Goal: Book appointment/travel/reservation

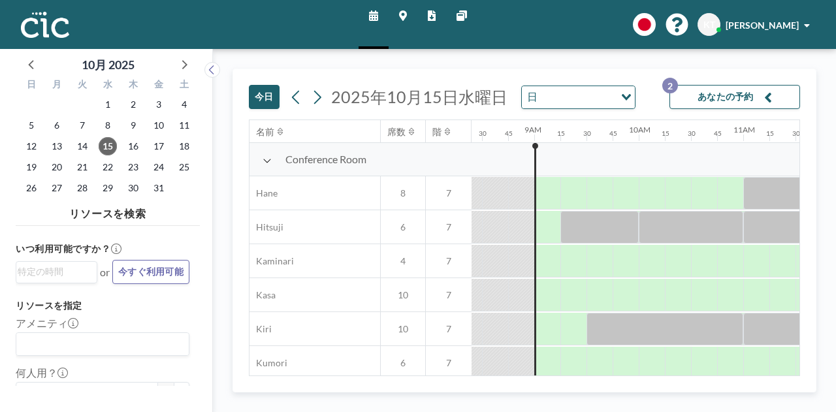
scroll to position [0, 914]
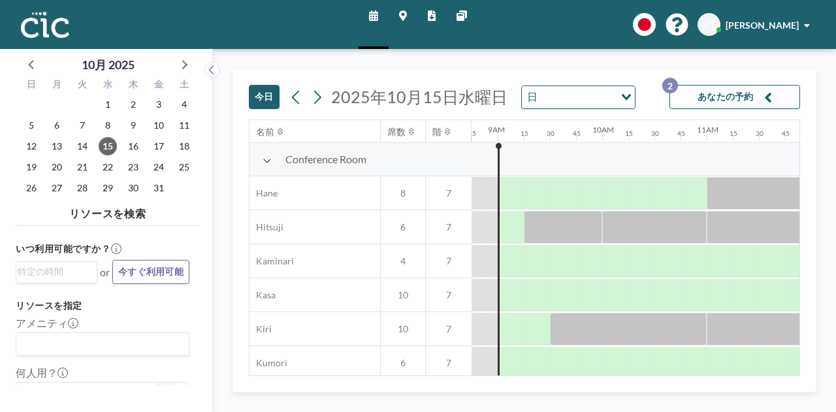
click at [270, 159] on icon at bounding box center [266, 160] width 9 height 10
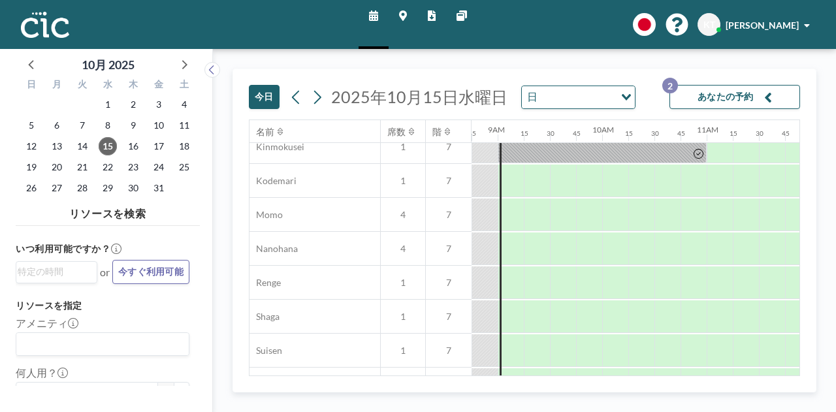
scroll to position [285, 914]
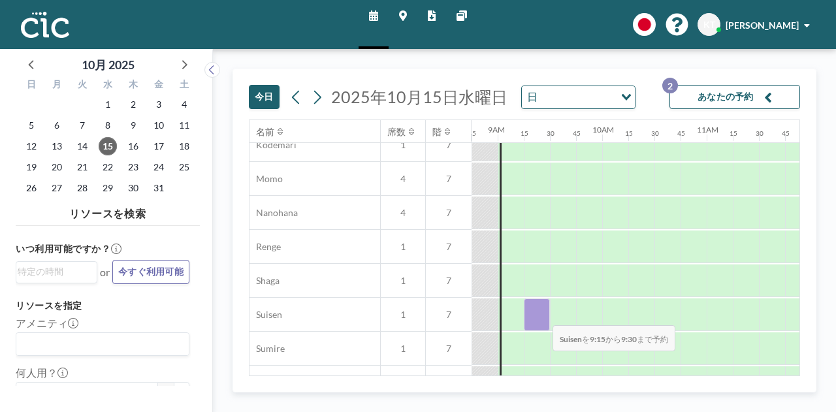
click at [542, 315] on div at bounding box center [537, 314] width 26 height 33
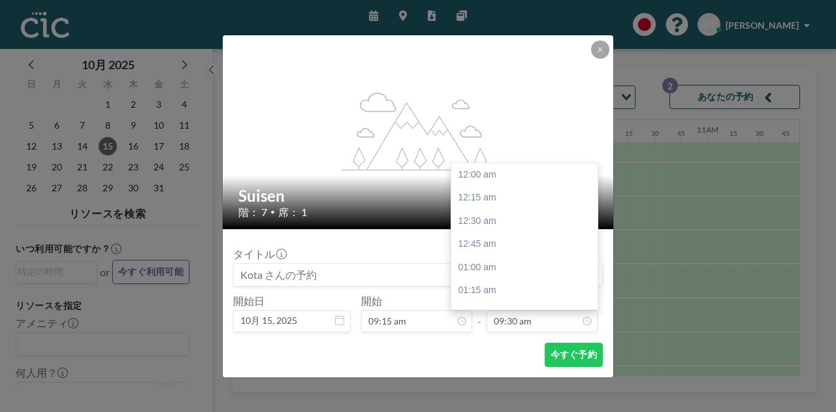
scroll to position [883, 0]
click at [507, 225] on div "10:00 am" at bounding box center [527, 221] width 153 height 24
type input "10:00 am"
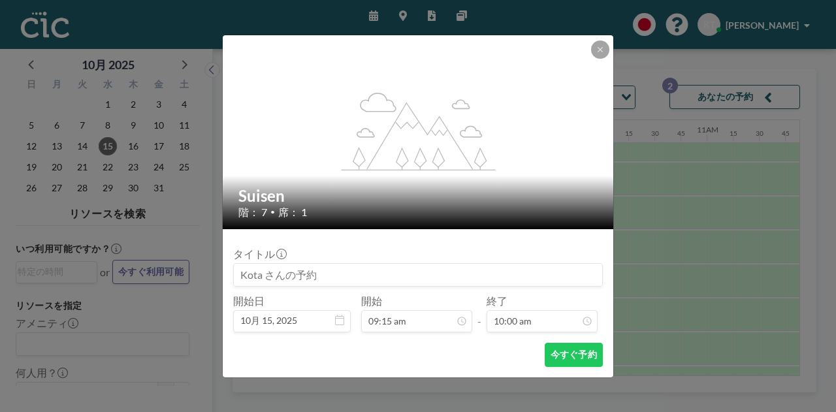
click at [322, 275] on input at bounding box center [418, 275] width 368 height 22
type input "XPS[PERSON_NAME]"
click at [569, 360] on button "今すぐ予約" at bounding box center [573, 355] width 58 height 24
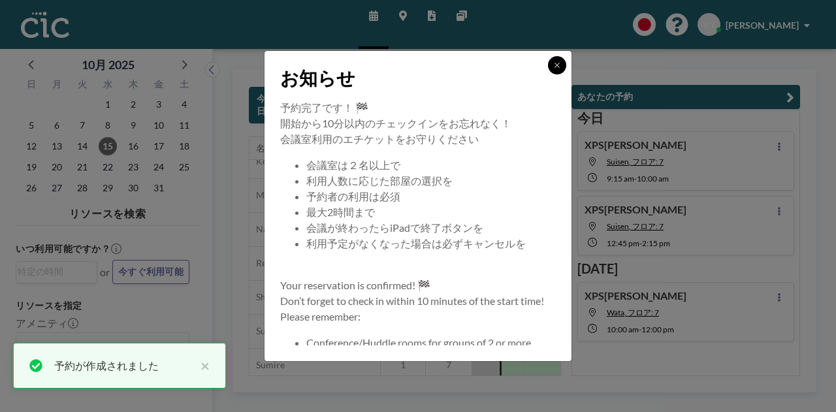
click at [556, 69] on icon at bounding box center [557, 65] width 8 height 8
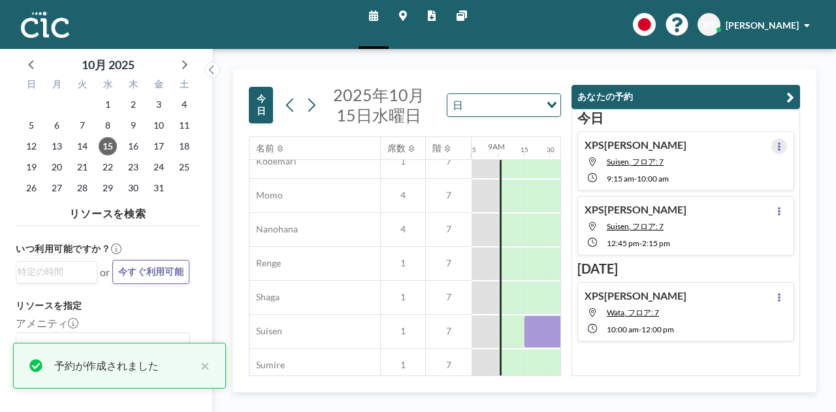
click at [776, 143] on icon at bounding box center [778, 146] width 5 height 8
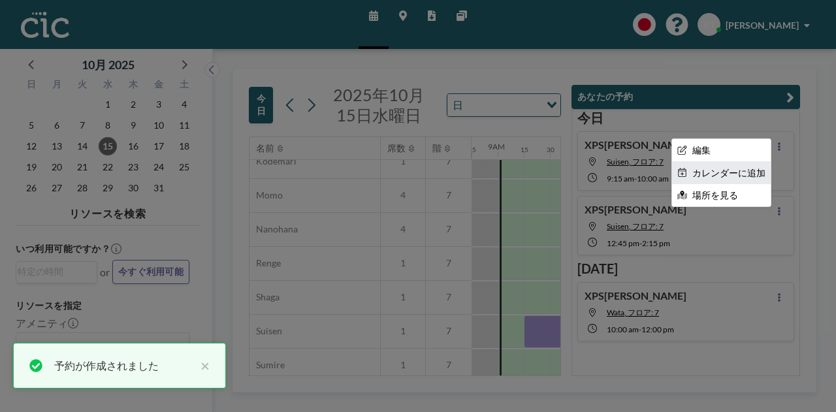
click at [731, 170] on li "カレンダーに追加" at bounding box center [721, 173] width 99 height 22
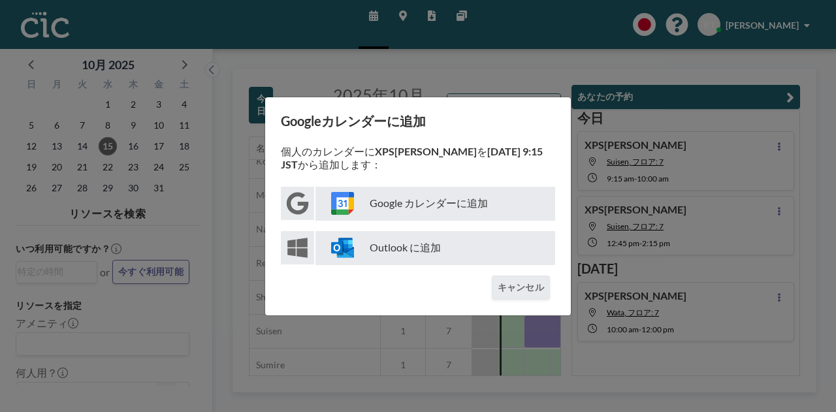
click at [489, 200] on p "Google カレンダーに追加" at bounding box center [435, 204] width 240 height 34
